Goal: Complete application form

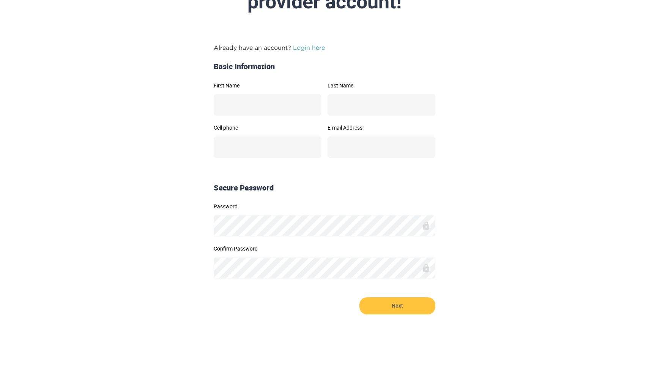
scroll to position [76, 0]
type input "********"
type input "****"
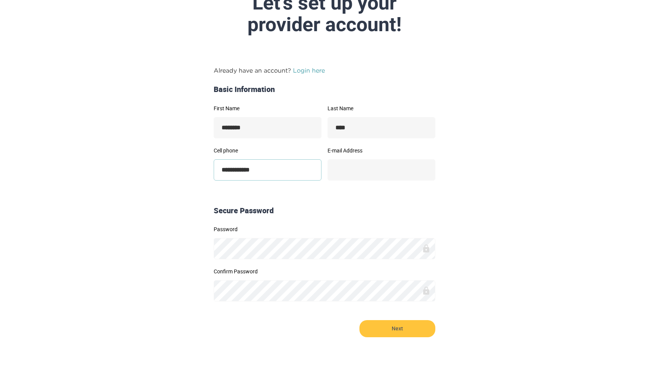
scroll to position [51, 0]
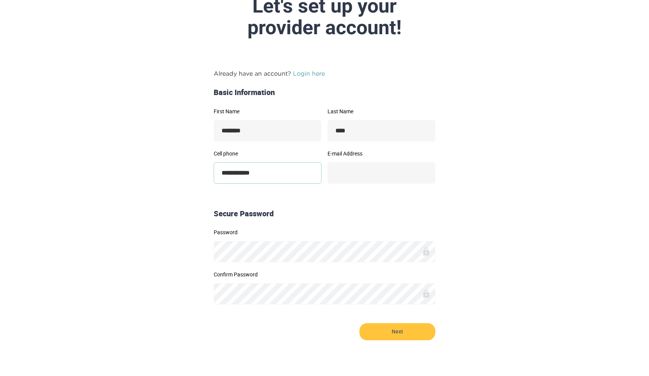
type input "**********"
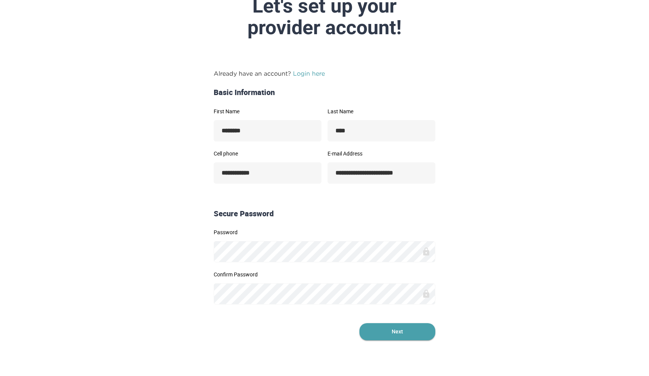
click at [409, 326] on span "Next" at bounding box center [398, 331] width 76 height 17
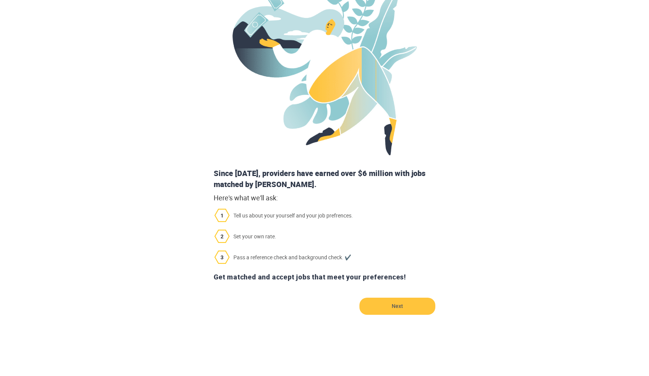
scroll to position [111, 0]
click at [387, 306] on span "Next" at bounding box center [398, 306] width 76 height 17
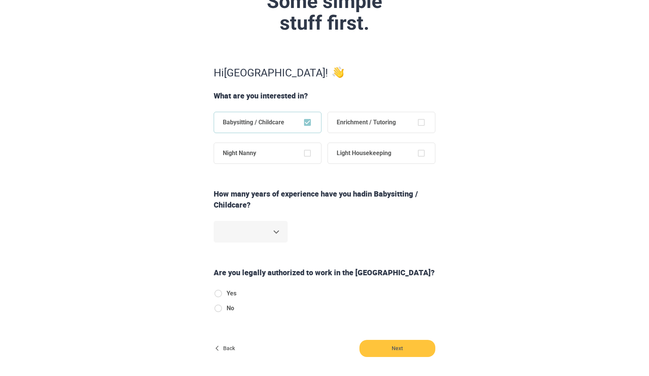
scroll to position [75, 0]
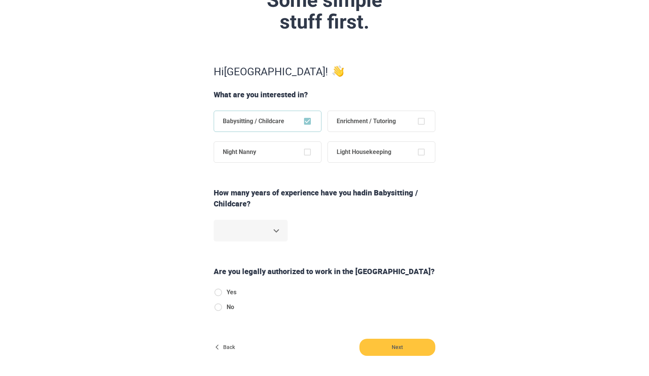
click at [279, 230] on body "Step 1 of 6 Some simple stuff first. Hi [GEOGRAPHIC_DATA] ! What are you intere…" at bounding box center [324, 113] width 649 height 376
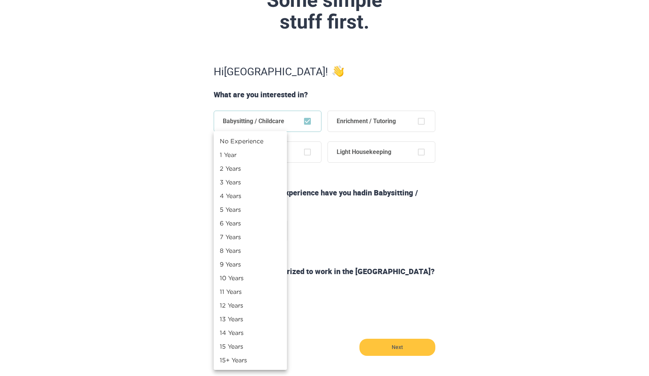
click at [275, 160] on li "1 Year" at bounding box center [250, 155] width 73 height 14
type input "*"
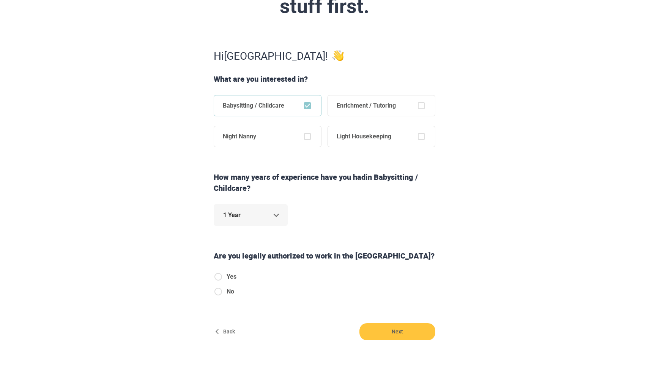
scroll to position [95, 0]
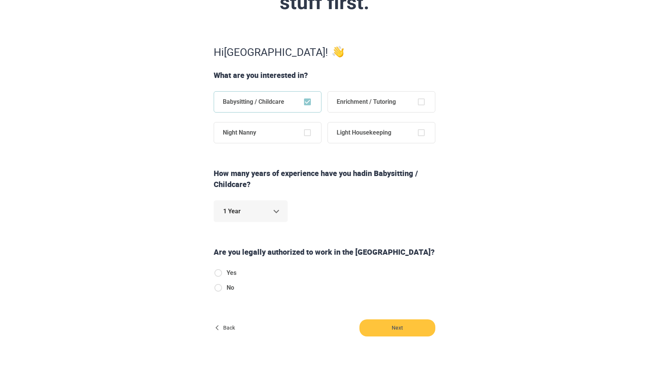
click at [225, 270] on label "Yes" at bounding box center [225, 272] width 23 height 9
click at [395, 321] on span "Next" at bounding box center [398, 327] width 76 height 17
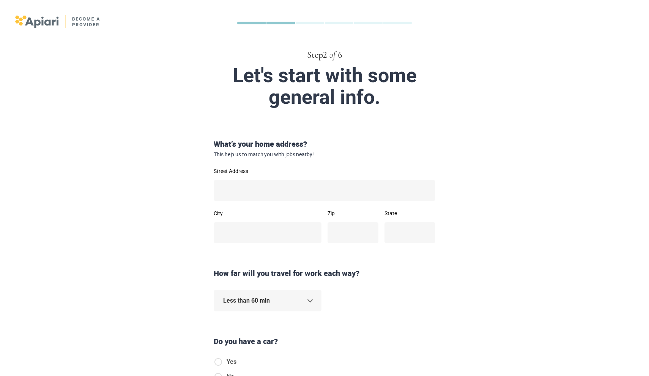
scroll to position [0, 0]
